Goal: Use online tool/utility: Utilize a website feature to perform a specific function

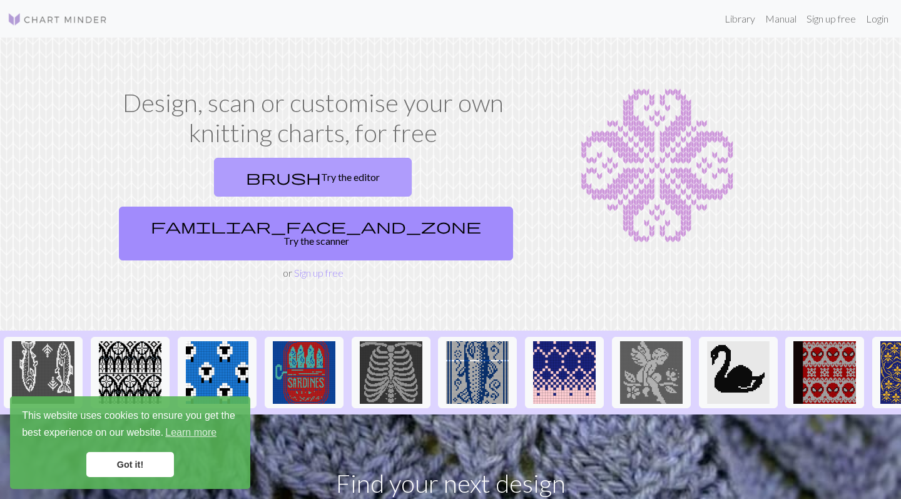
click at [214, 171] on link "brush Try the editor" at bounding box center [313, 177] width 198 height 39
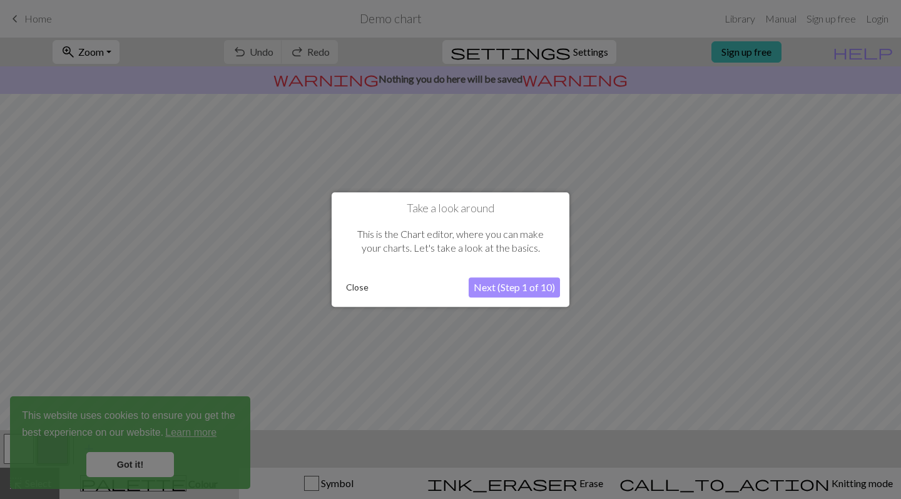
click at [350, 291] on button "Close" at bounding box center [357, 287] width 33 height 19
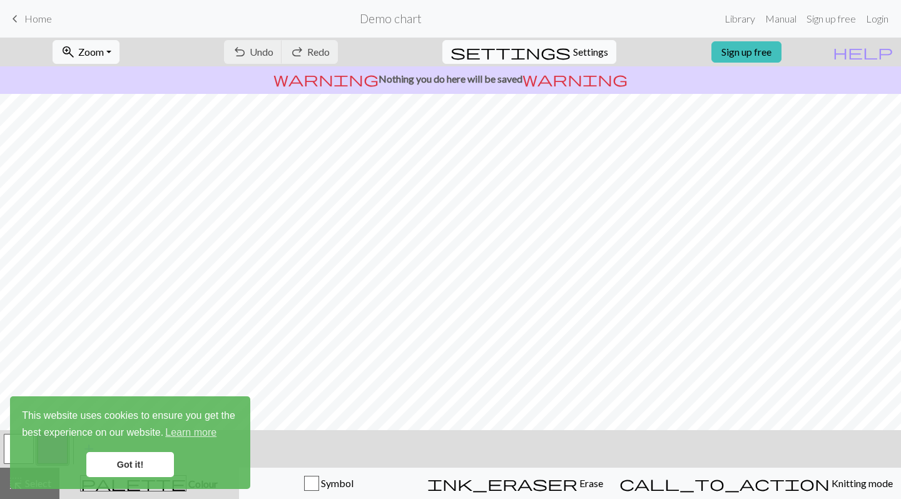
click at [599, 40] on button "settings Settings" at bounding box center [529, 52] width 174 height 24
select select "aran"
click at [598, 48] on h5 "Gauge" at bounding box center [507, 43] width 304 height 15
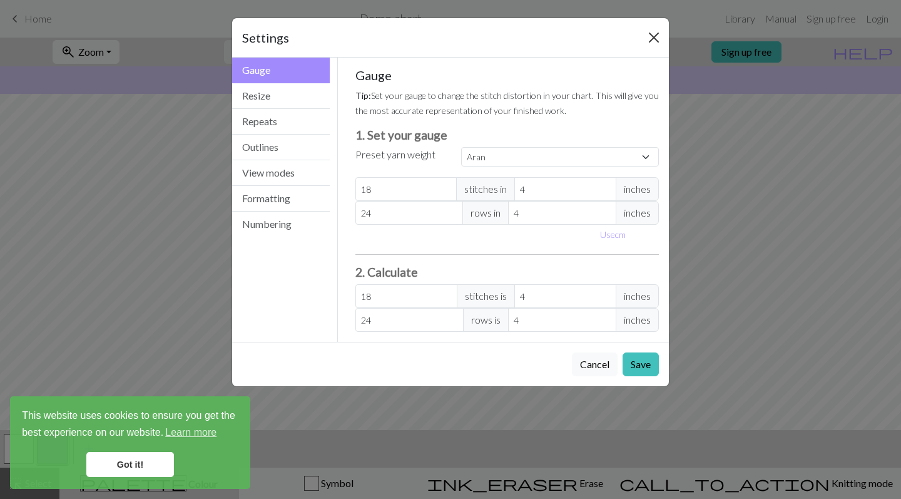
click at [650, 39] on button "Close" at bounding box center [654, 38] width 20 height 20
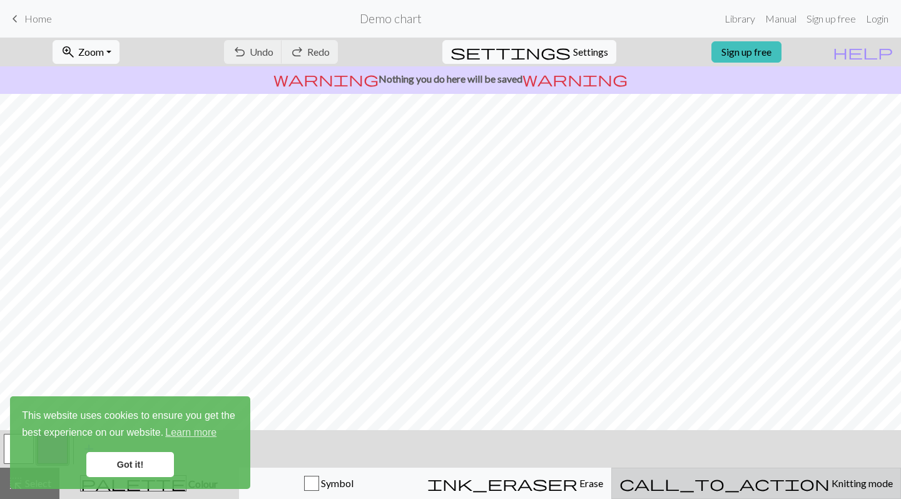
click at [830, 484] on span "Knitting mode" at bounding box center [861, 483] width 63 height 12
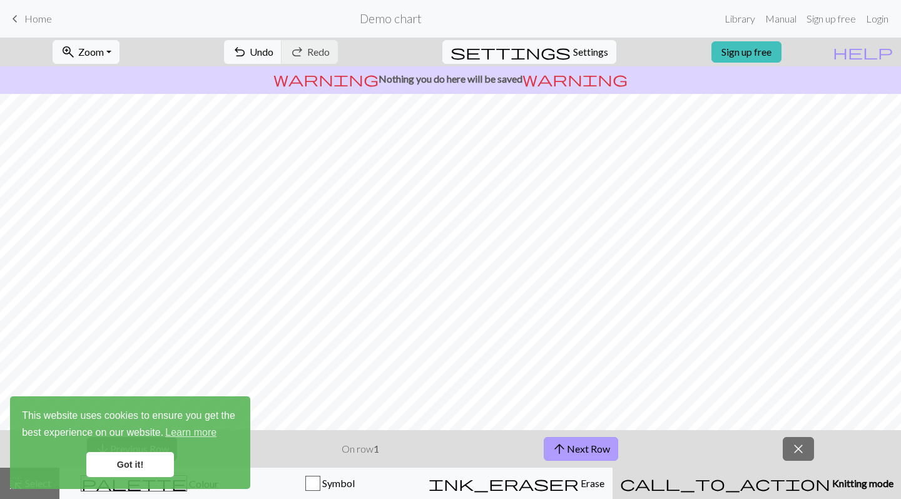
click at [588, 441] on button "arrow_upward Next Row" at bounding box center [581, 449] width 74 height 24
click at [588, 442] on button "arrow_upward Next Row" at bounding box center [581, 449] width 74 height 24
click at [796, 434] on div "arrow_downward Previous Row On row 4 arrow_upward Next Row close" at bounding box center [450, 449] width 901 height 38
click at [807, 436] on div "arrow_downward Previous Row On row 4 arrow_upward Next Row close" at bounding box center [450, 449] width 901 height 38
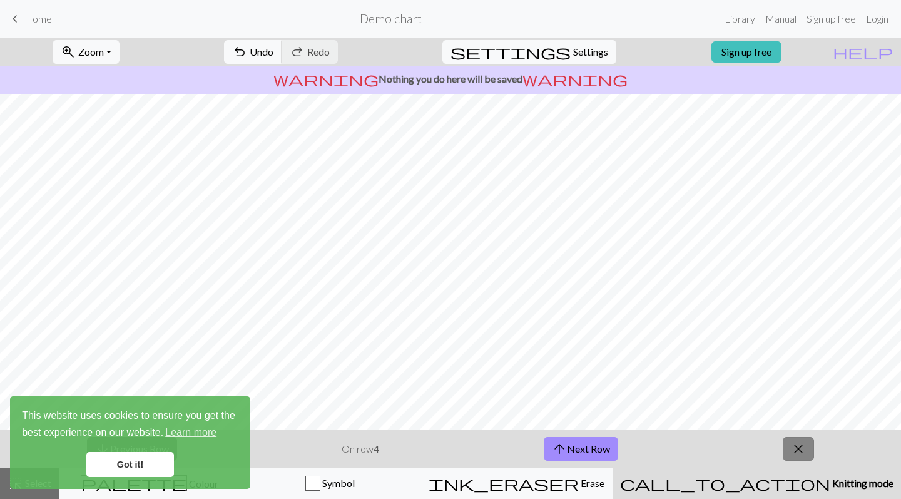
click at [801, 449] on span "close" at bounding box center [798, 449] width 15 height 18
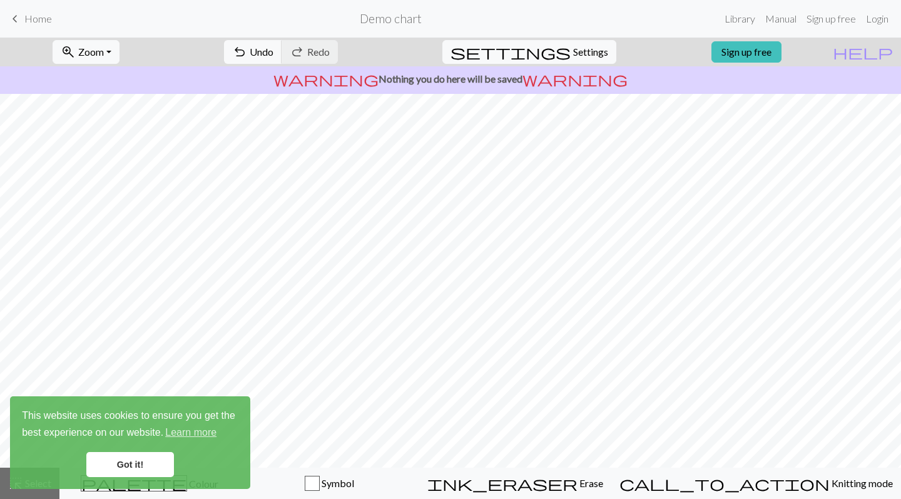
click at [140, 459] on link "Got it!" at bounding box center [130, 464] width 88 height 25
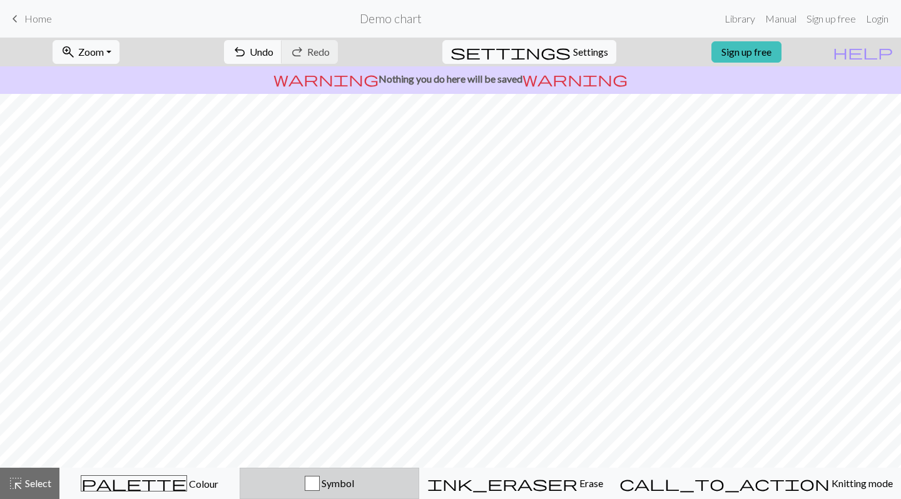
click at [320, 479] on div "button" at bounding box center [312, 483] width 15 height 15
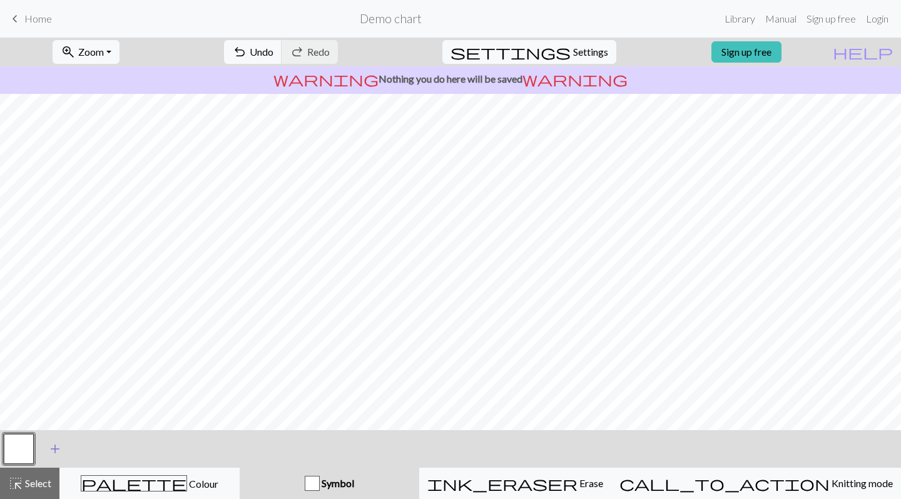
click at [56, 447] on span "add" at bounding box center [55, 449] width 15 height 18
click at [58, 451] on button "button" at bounding box center [53, 449] width 30 height 30
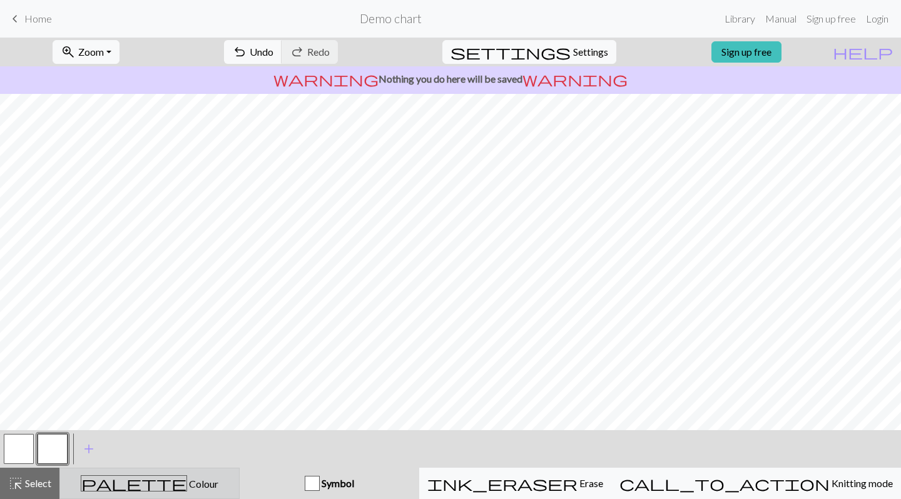
click at [131, 487] on div "palette Colour Colour" at bounding box center [150, 483] width 164 height 16
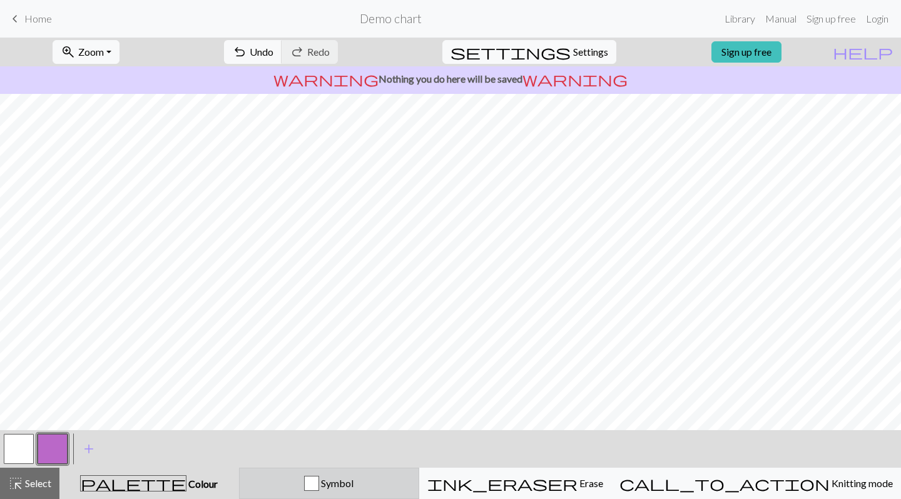
click at [293, 481] on div "Symbol" at bounding box center [329, 483] width 164 height 15
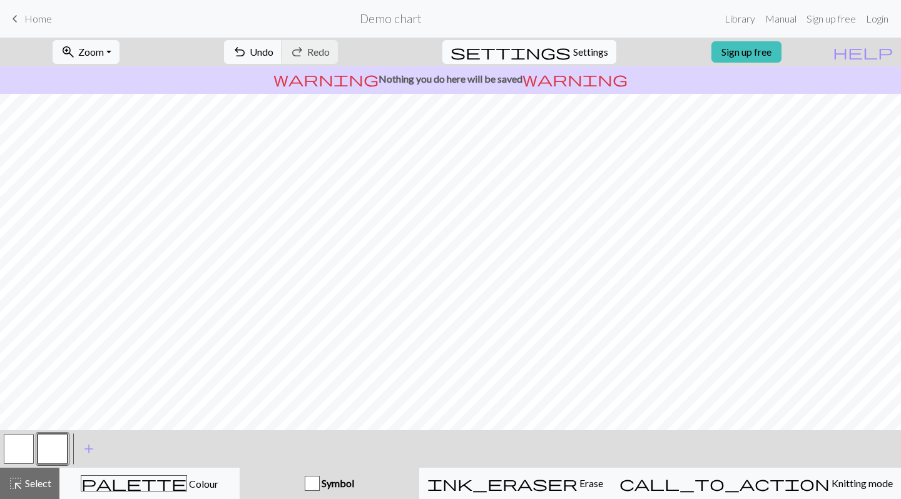
click at [574, 55] on span "Settings" at bounding box center [590, 51] width 35 height 15
select select "aran"
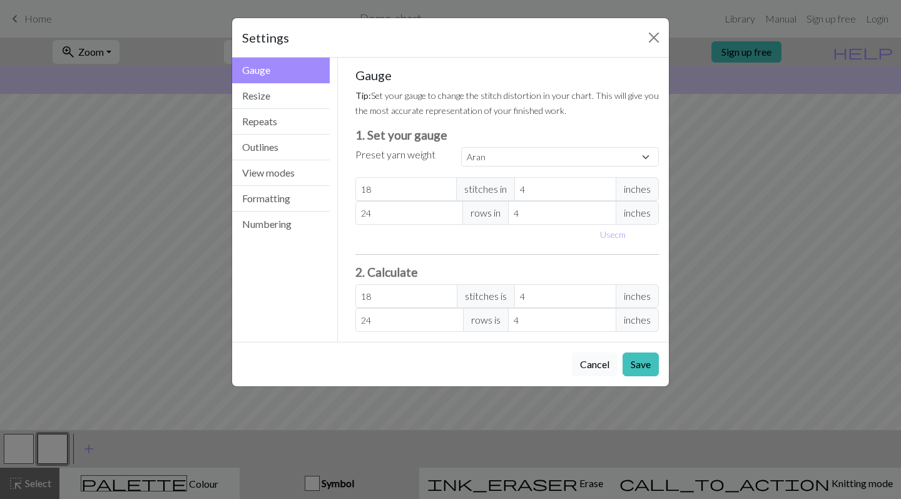
click at [588, 357] on button "Cancel" at bounding box center [595, 364] width 46 height 24
